Goal: Task Accomplishment & Management: Complete application form

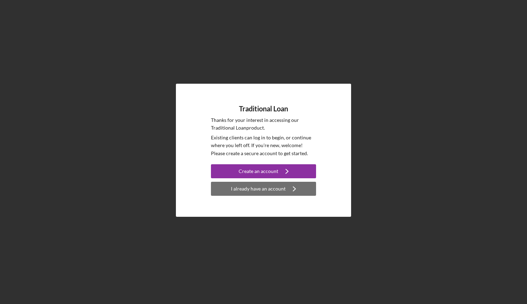
click at [275, 189] on div "I already have an account" at bounding box center [258, 189] width 55 height 14
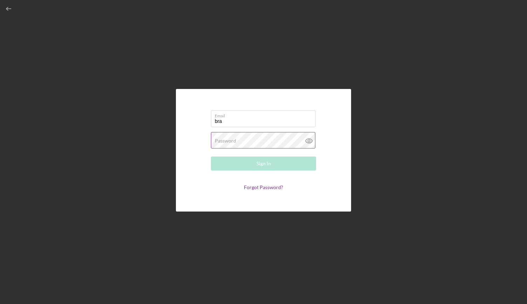
type input "[EMAIL_ADDRESS][DOMAIN_NAME]"
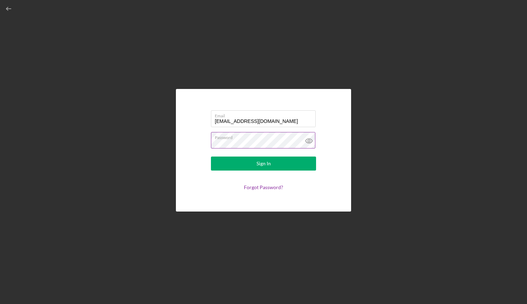
click at [211, 157] on button "Sign In" at bounding box center [263, 164] width 105 height 14
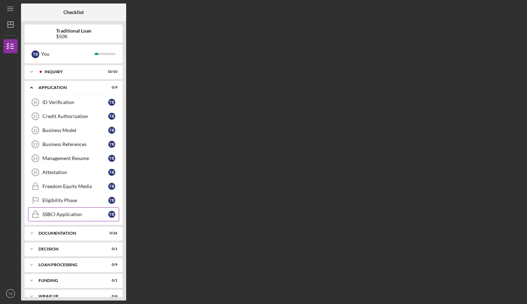
scroll to position [8, 0]
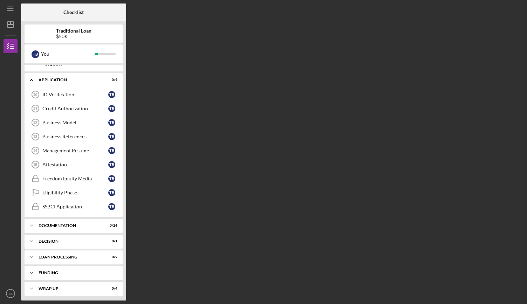
click at [84, 271] on div "Funding" at bounding box center [76, 273] width 75 height 4
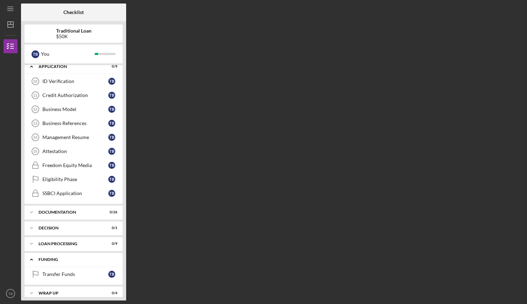
scroll to position [25, 0]
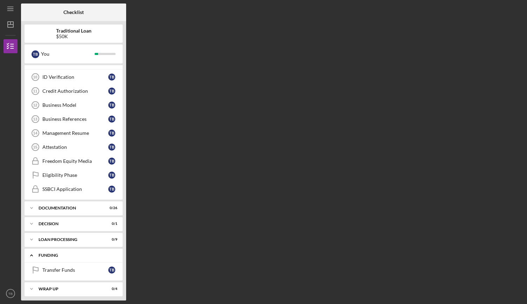
click at [72, 258] on div "Icon/Expander Funding 0 / 1" at bounding box center [74, 256] width 98 height 14
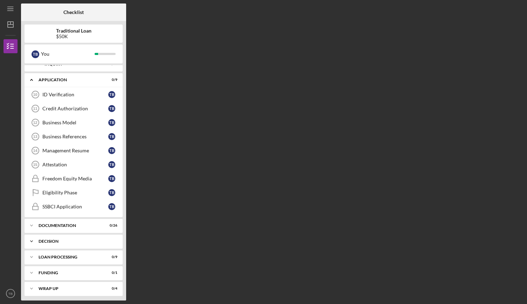
scroll to position [0, 0]
